Goal: Find contact information: Find contact information

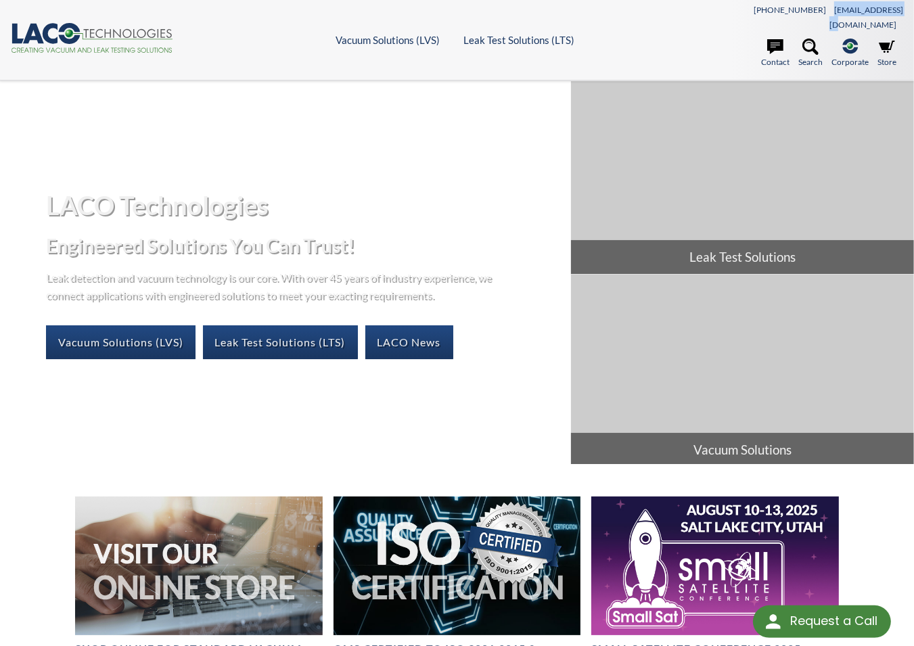
drag, startPoint x: 860, startPoint y: 16, endPoint x: 830, endPoint y: 18, distance: 29.8
click at [830, 18] on nav "801-486-1004 info@lacotech.com Contact Search .st-0{fill:#193661;} .st-1{fill:u…" at bounding box center [791, 40] width 223 height 64
copy link "[EMAIL_ADDRESS][DOMAIN_NAME]"
click at [635, 49] on header ".cls-1{fill:#193661;}.cls-2{fill:#58595b;}.cls-3{fill:url(#radial-gradient);}.c…" at bounding box center [457, 40] width 914 height 81
click at [890, 39] on icon at bounding box center [887, 47] width 16 height 16
